Goal: Task Accomplishment & Management: Manage account settings

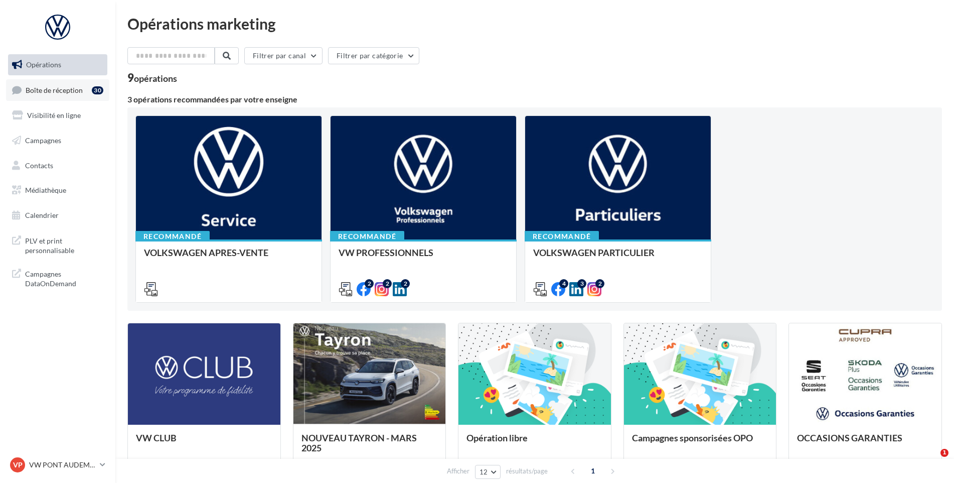
drag, startPoint x: 0, startPoint y: 0, endPoint x: 81, endPoint y: 81, distance: 114.9
click at [77, 86] on span "Boîte de réception" at bounding box center [54, 89] width 57 height 9
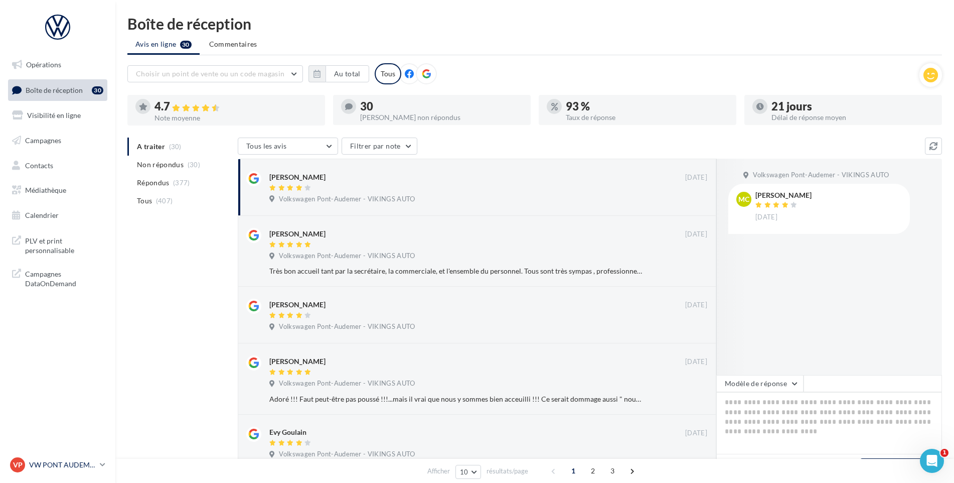
click at [42, 473] on link "VP VW PONT AUDEMER vw-pon-vau" at bounding box center [57, 464] width 99 height 19
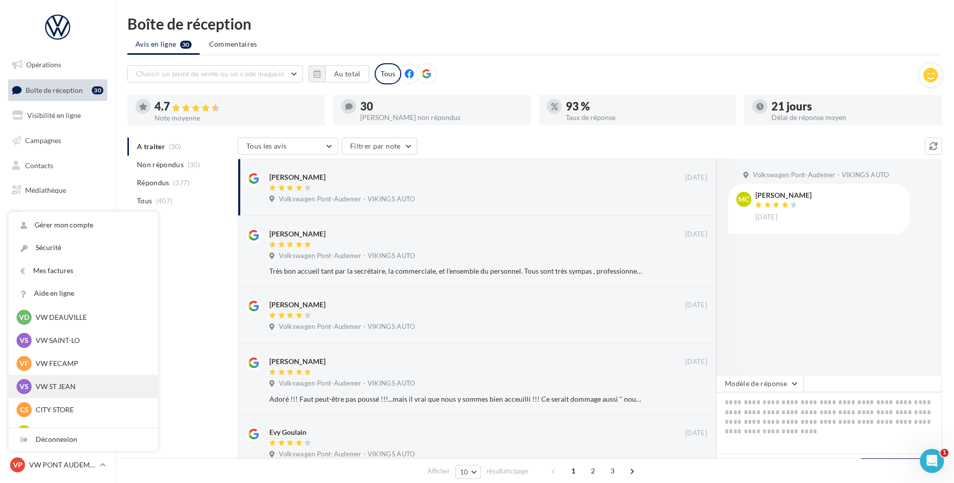
scroll to position [251, 0]
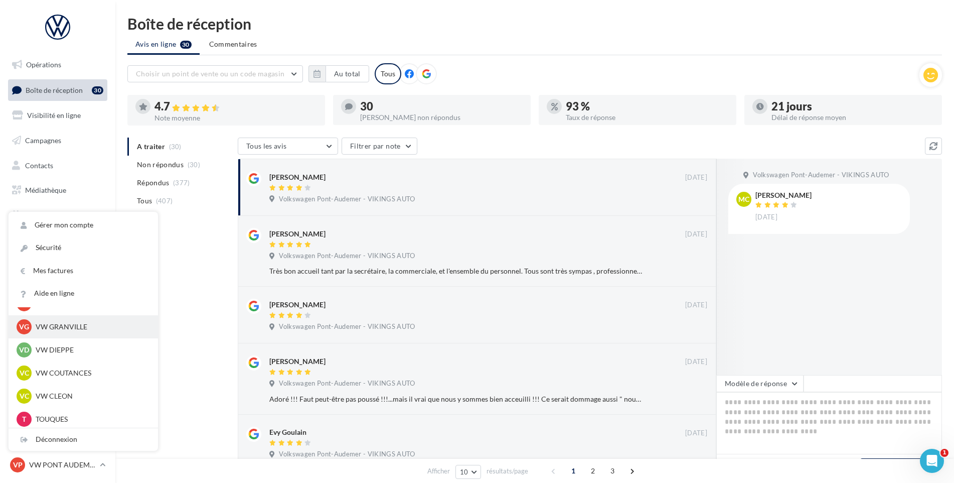
click at [79, 334] on div "VG VW GRANVILLE vw-gra-vau" at bounding box center [83, 326] width 133 height 15
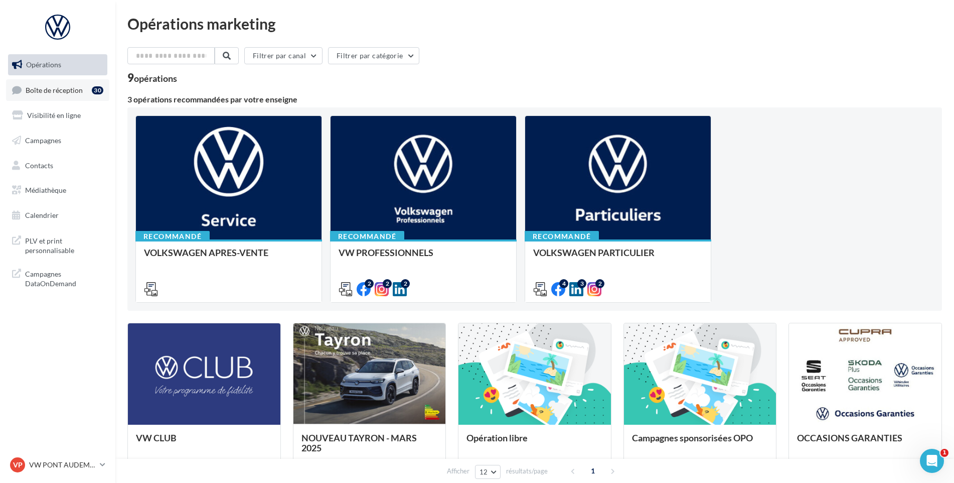
click at [67, 97] on link "Boîte de réception 30" at bounding box center [57, 90] width 103 height 22
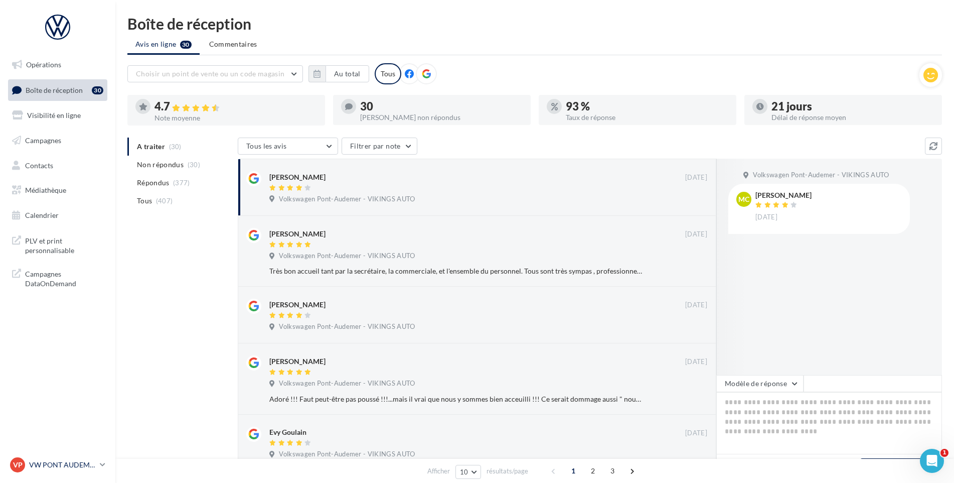
click at [70, 459] on div "VP VW PONT AUDEMER vw-pon-vau" at bounding box center [53, 464] width 86 height 15
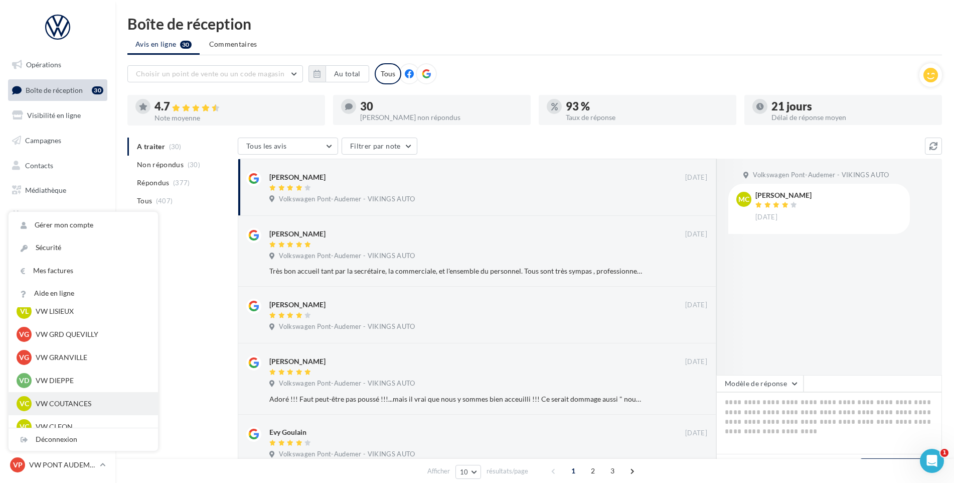
scroll to position [251, 0]
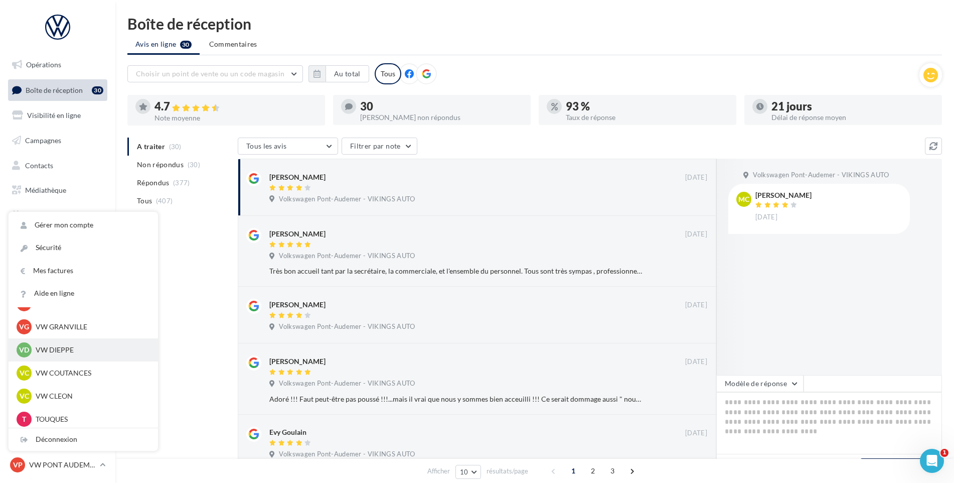
click at [66, 351] on p "VW DIEPPE" at bounding box center [91, 350] width 110 height 10
